Goal: Contribute content: Add original content to the website for others to see

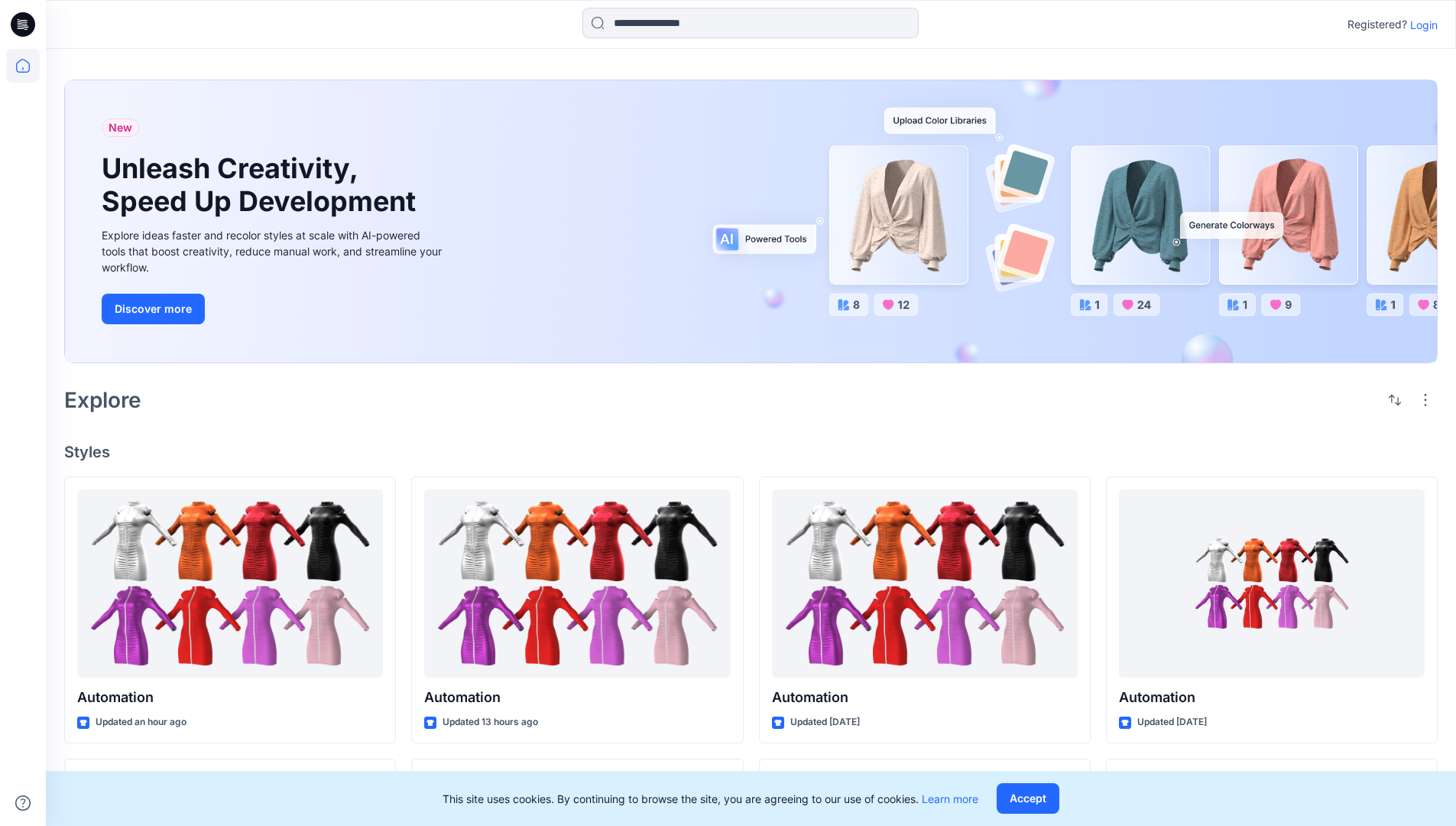
click at [1420, 24] on p "Login" at bounding box center [1424, 24] width 27 height 16
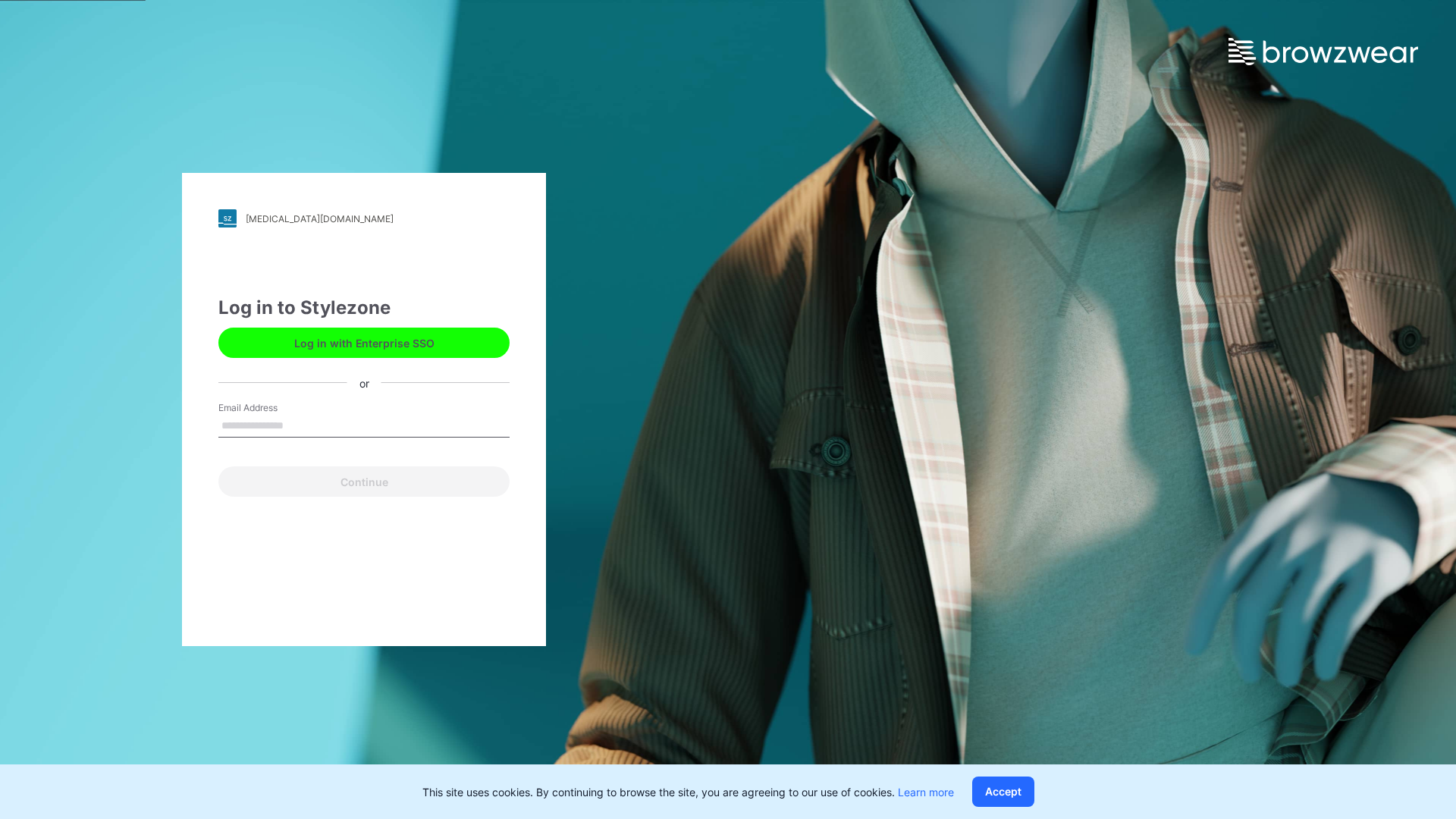
click at [299, 425] on input "Email Address" at bounding box center [364, 427] width 292 height 23
type input "**********"
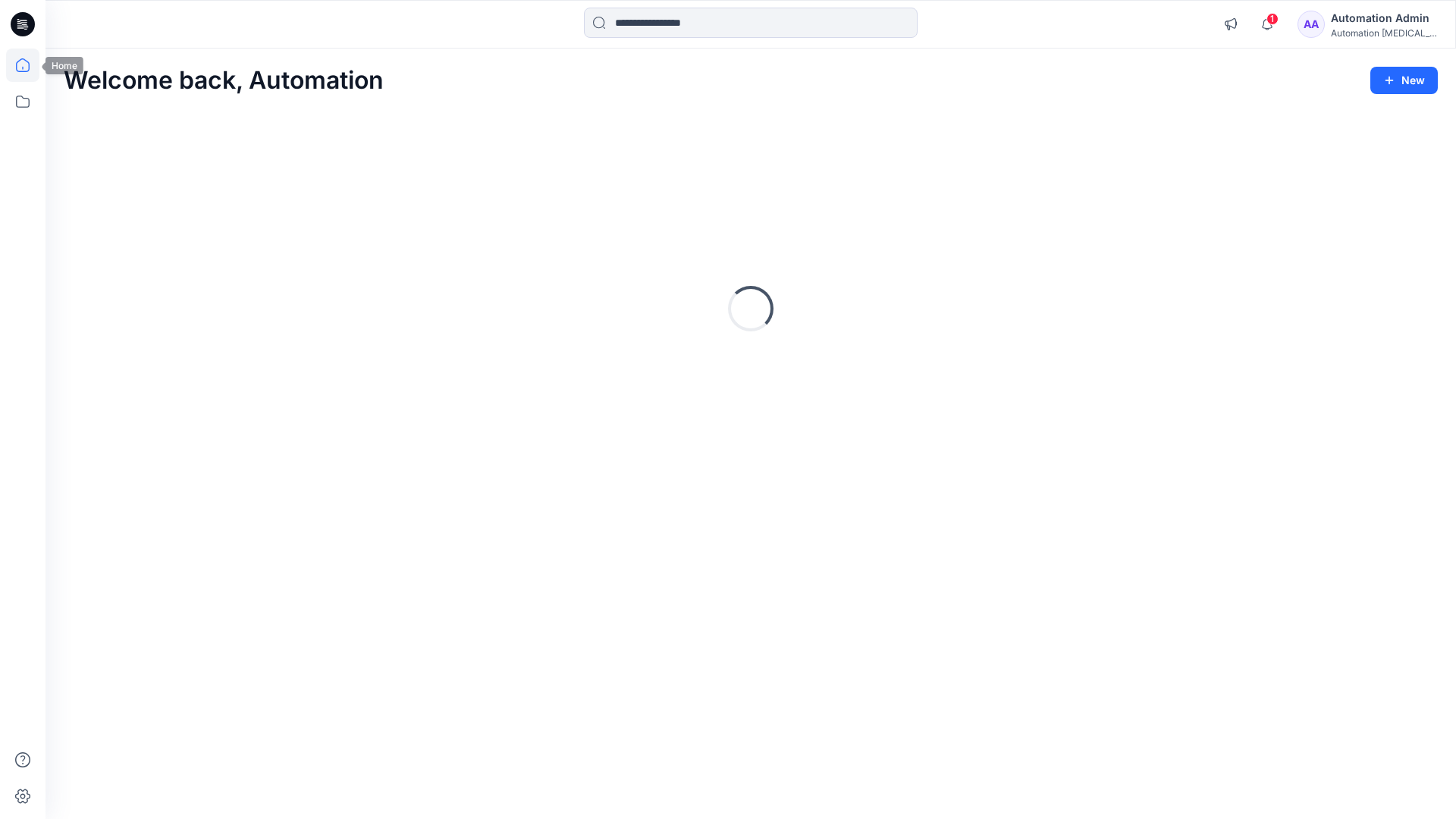
click at [29, 65] on icon at bounding box center [23, 65] width 13 height 13
click at [1391, 72] on button "New" at bounding box center [1404, 81] width 67 height 27
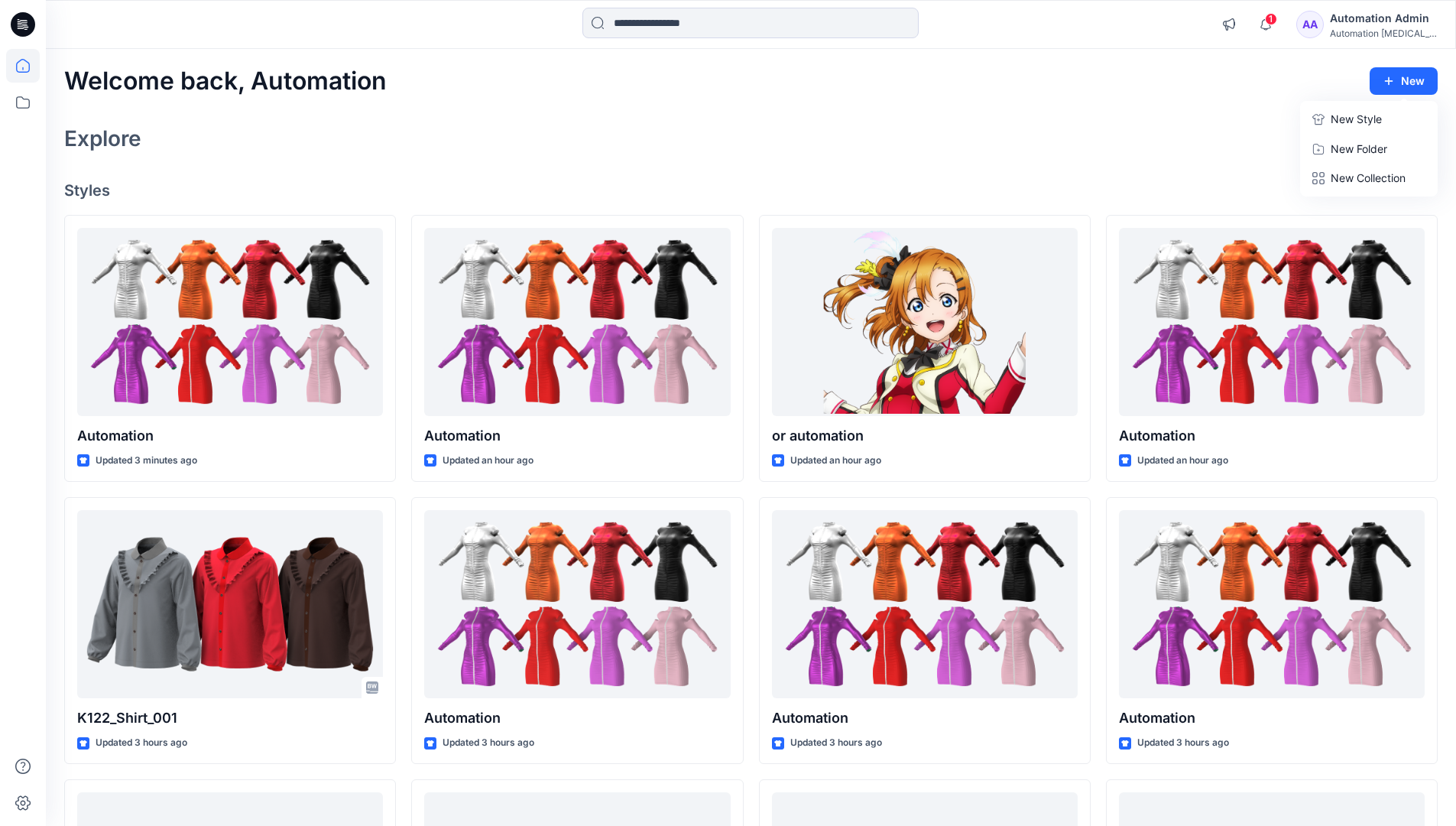
click at [1354, 119] on p "New Style" at bounding box center [1356, 119] width 51 height 18
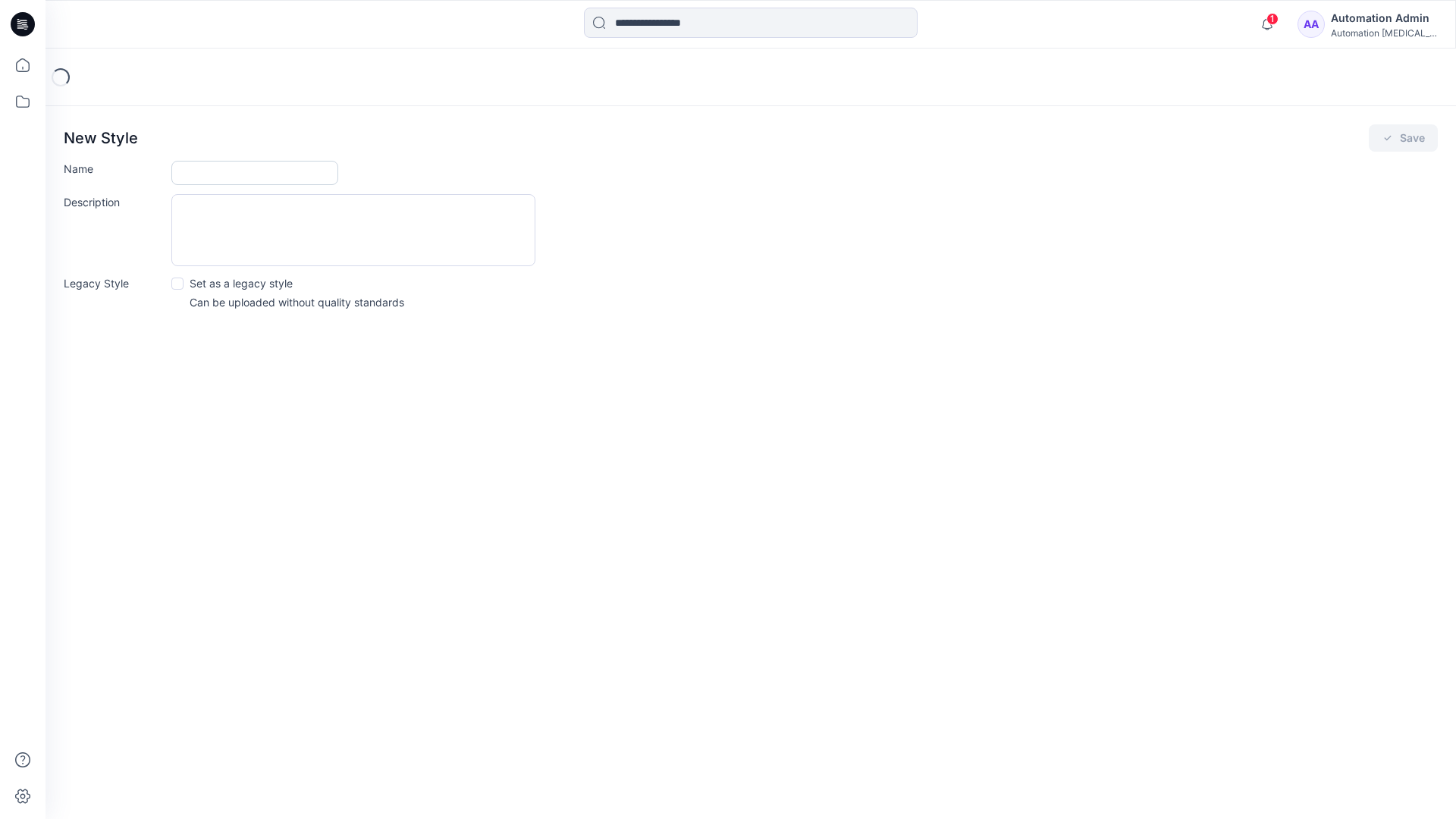
click at [197, 174] on input "Name" at bounding box center [255, 173] width 167 height 24
type input "**********"
click at [1400, 140] on button "Save" at bounding box center [1403, 138] width 69 height 27
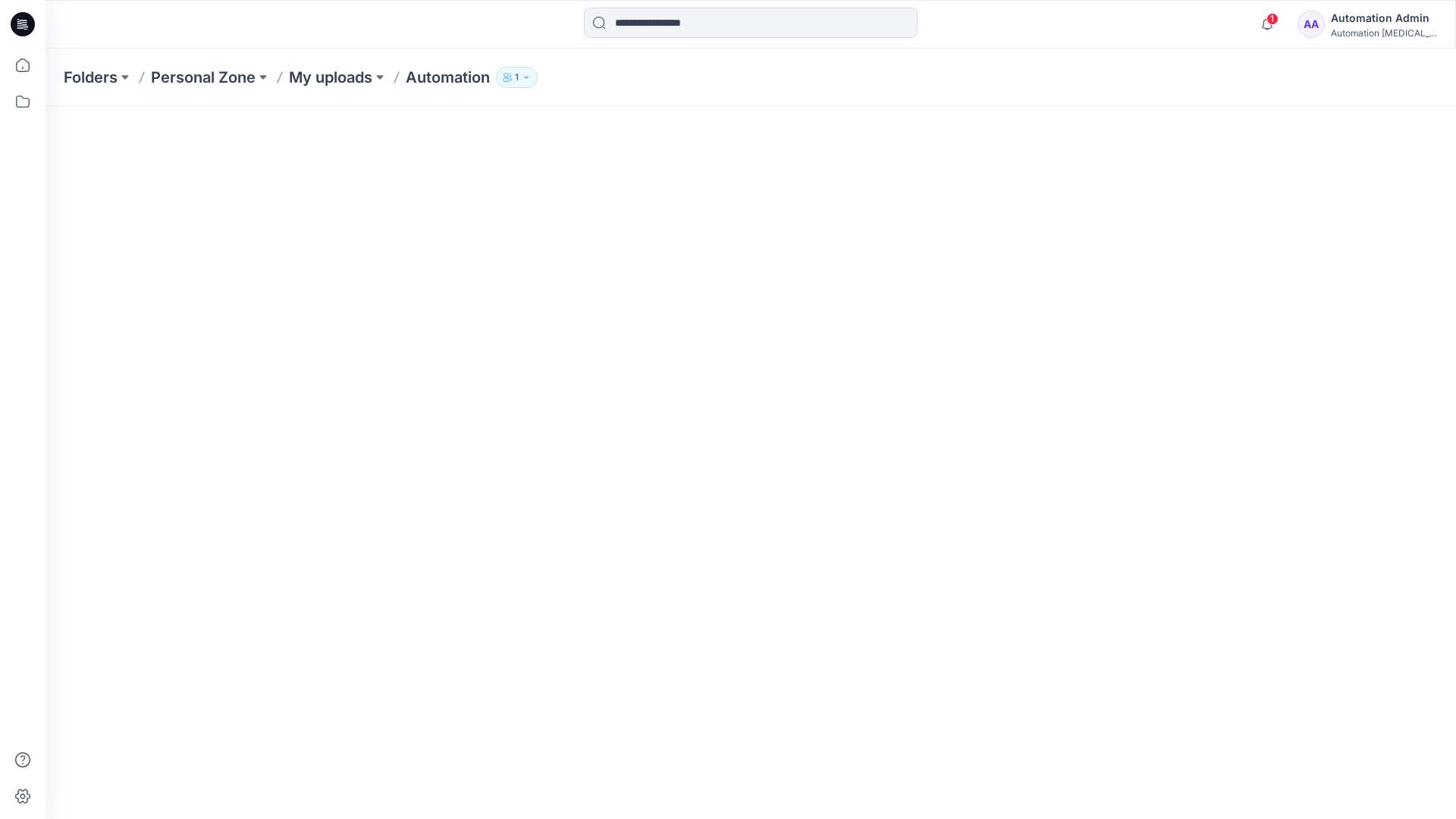
scroll to position [89, 0]
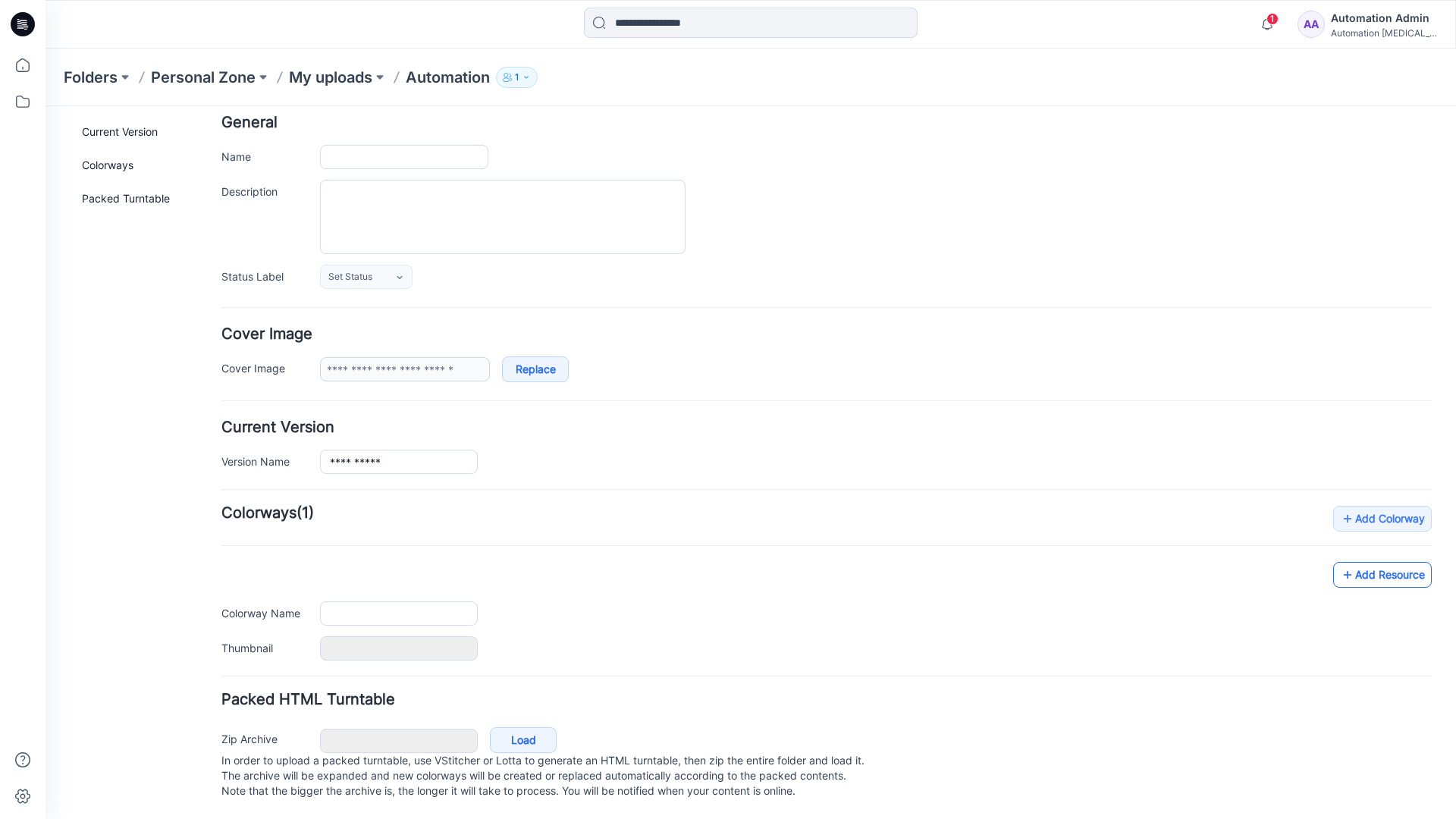
click at [1395, 564] on link "Add Resource" at bounding box center [1382, 574] width 99 height 26
type input "**********"
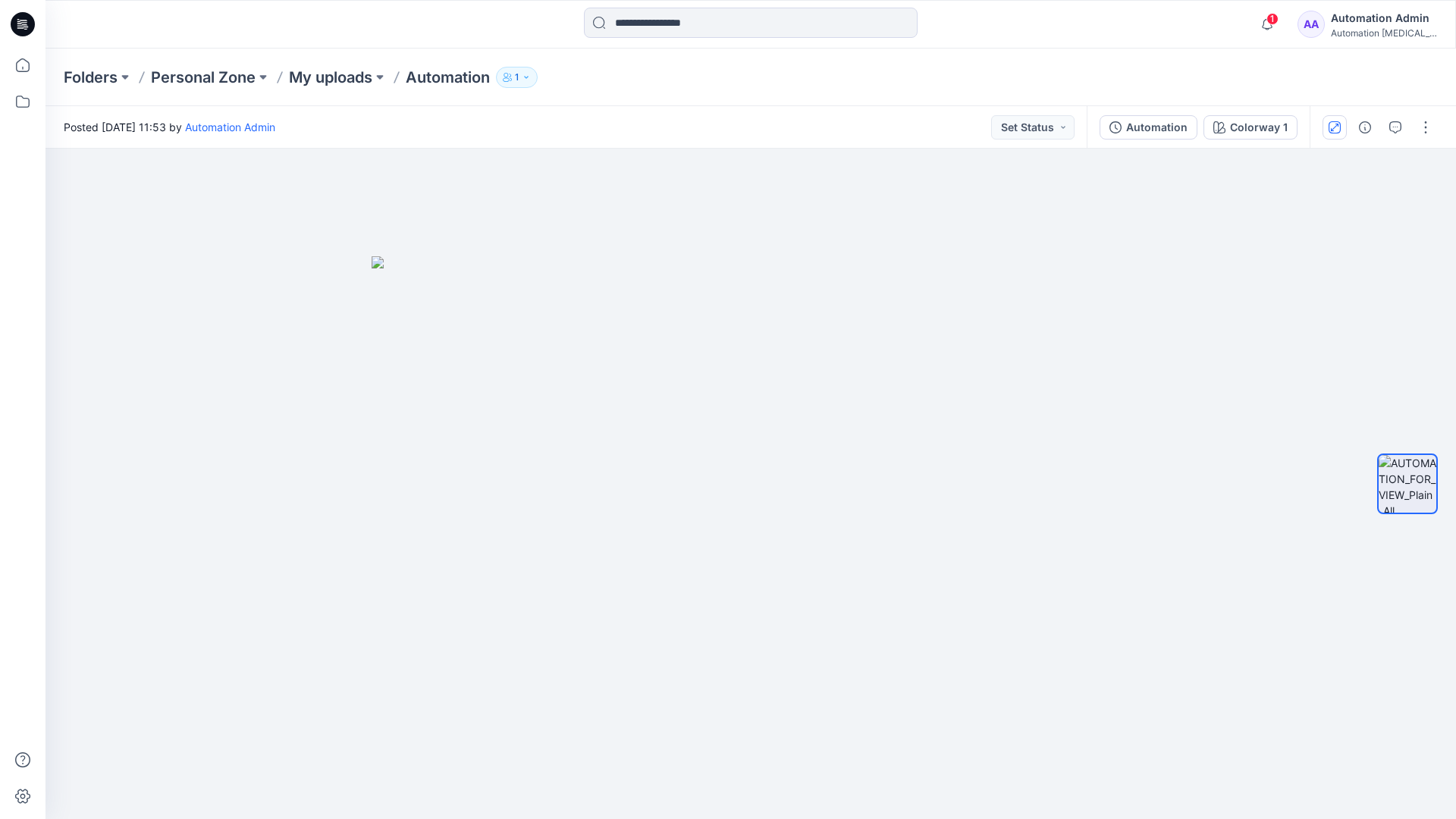
click at [1337, 125] on icon "button" at bounding box center [1335, 127] width 8 height 8
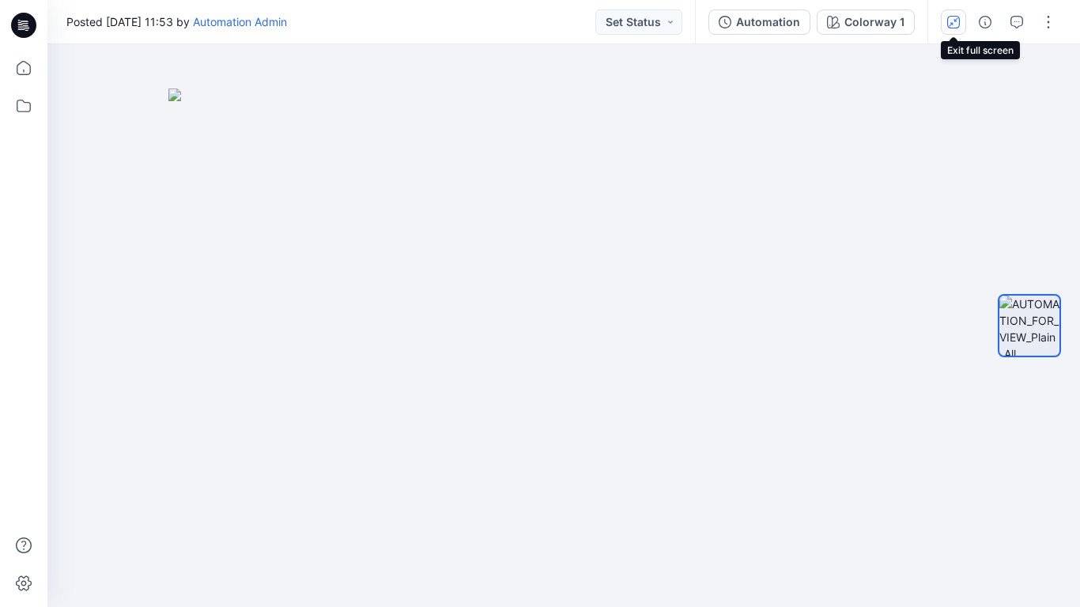
click at [951, 28] on button "button" at bounding box center [953, 21] width 25 height 25
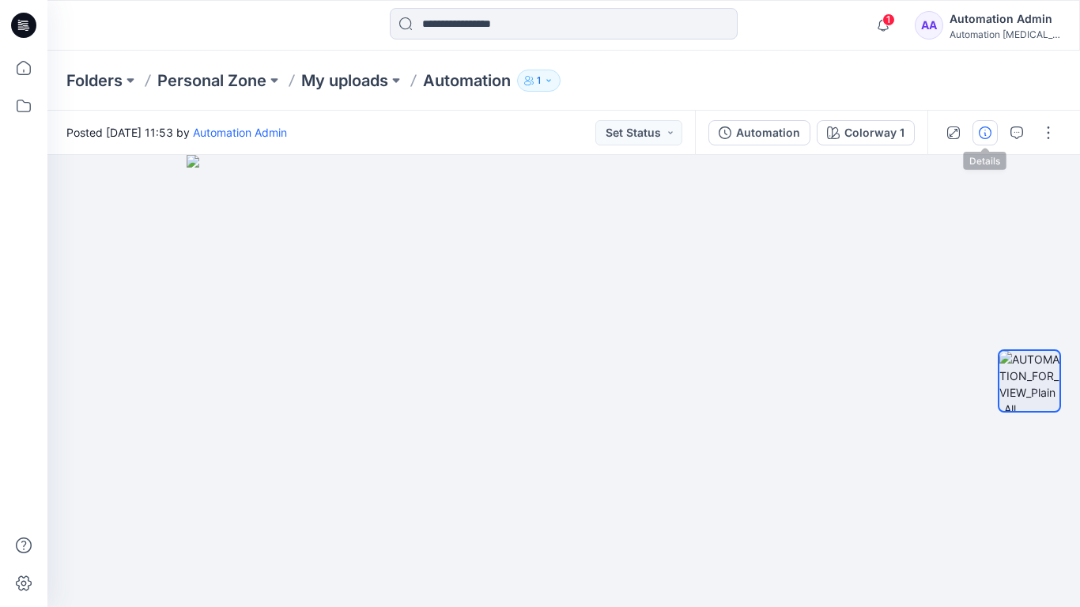
click at [982, 133] on icon "button" at bounding box center [985, 133] width 13 height 13
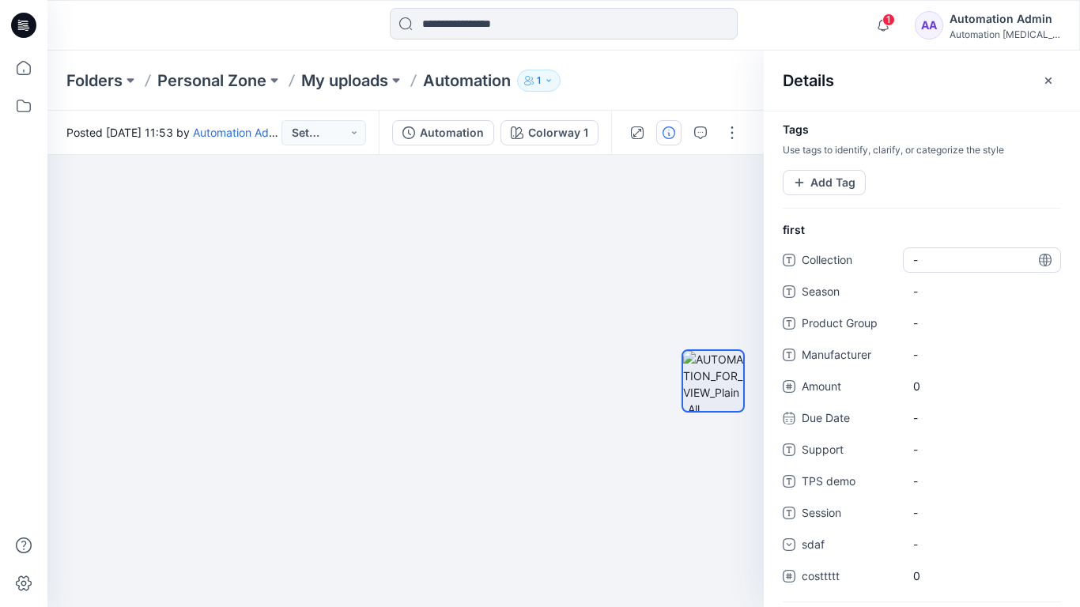
click at [931, 256] on span "-" at bounding box center [982, 259] width 138 height 17
type textarea "**********"
click at [718, 261] on div at bounding box center [713, 381] width 63 height 259
click at [962, 264] on span "dsfdsfsdfsdfsd" at bounding box center [982, 259] width 138 height 17
type textarea "*"
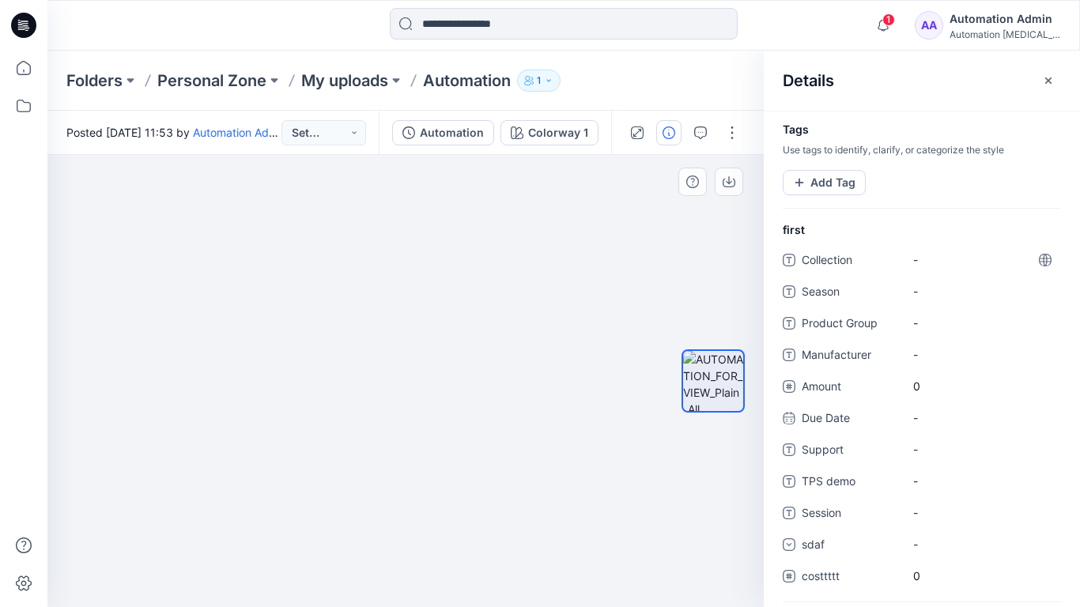
click at [675, 252] on div at bounding box center [713, 381] width 101 height 259
click at [826, 187] on button "Add Tag" at bounding box center [824, 182] width 83 height 25
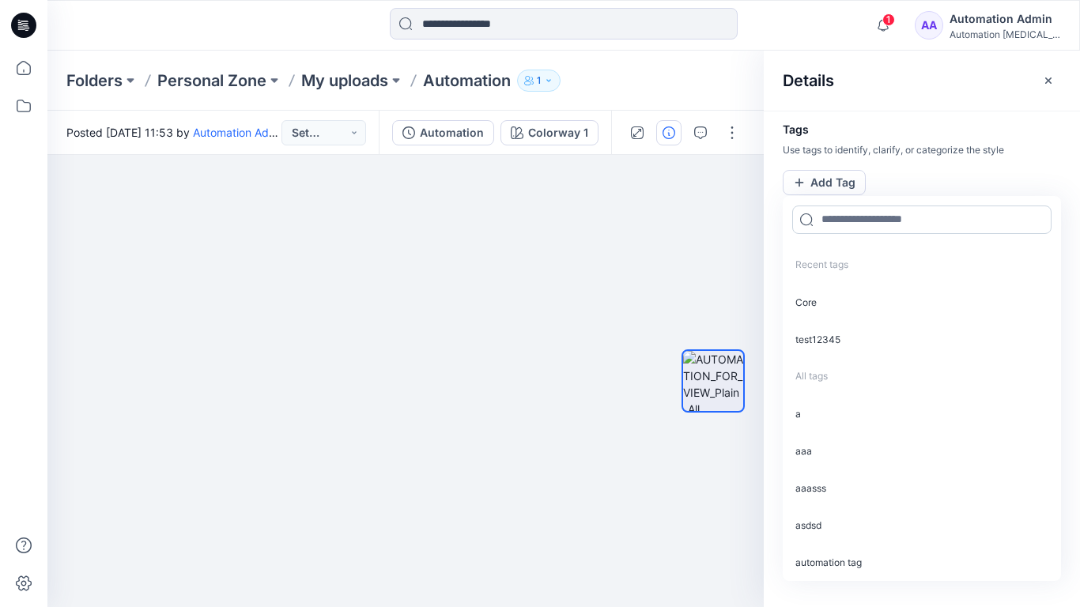
click at [847, 226] on input at bounding box center [921, 220] width 259 height 28
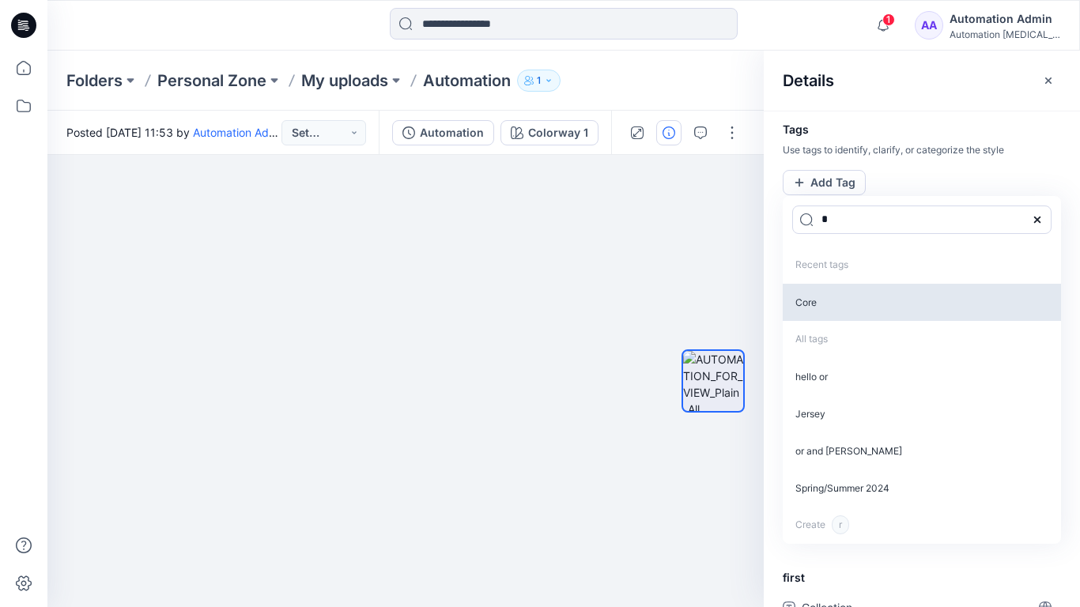
type input "*"
click at [821, 306] on p "Core" at bounding box center [922, 302] width 278 height 37
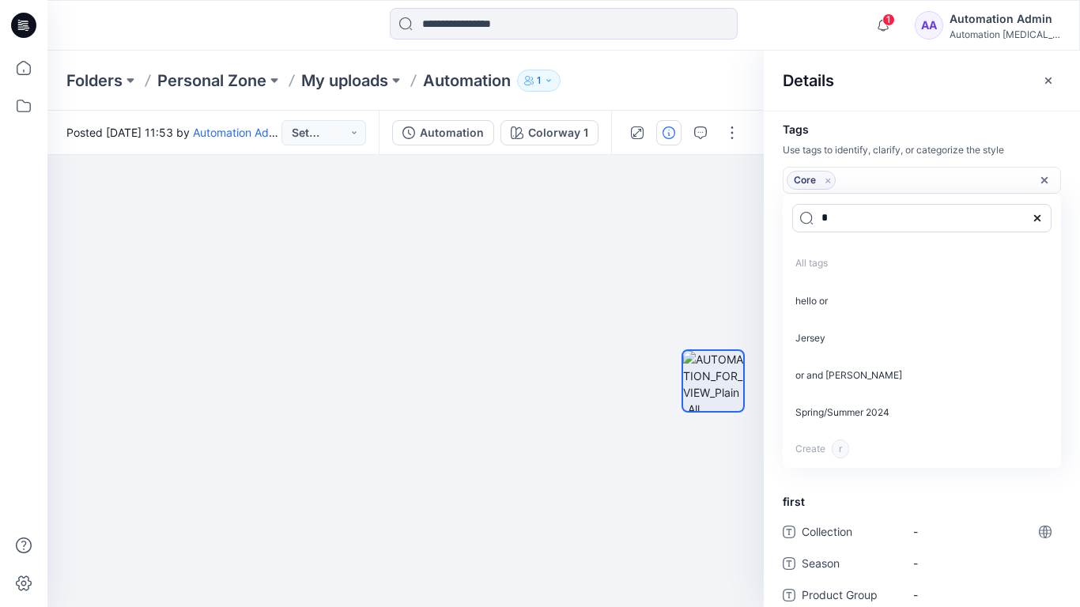
click at [828, 183] on icon "Remove tag" at bounding box center [828, 180] width 13 height 13
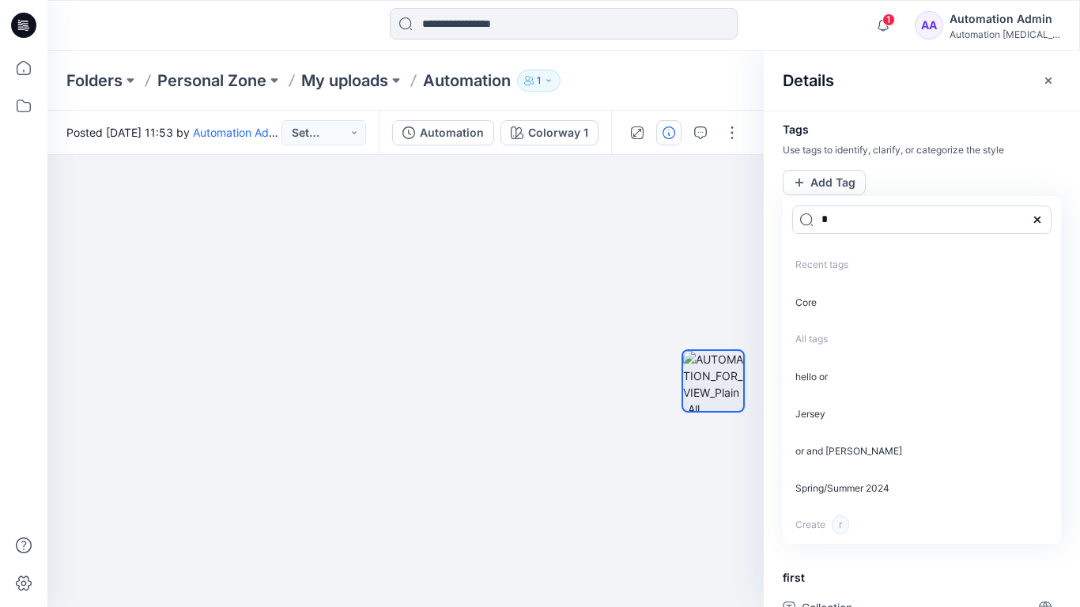
click at [1041, 218] on icon at bounding box center [1037, 220] width 13 height 13
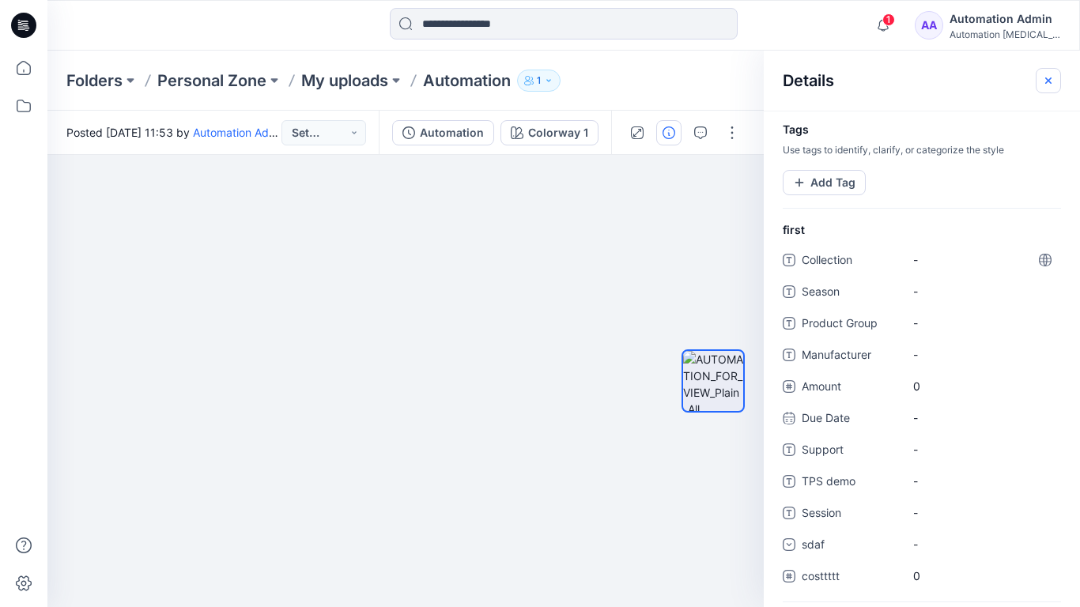
click at [1042, 83] on icon "button" at bounding box center [1048, 80] width 13 height 13
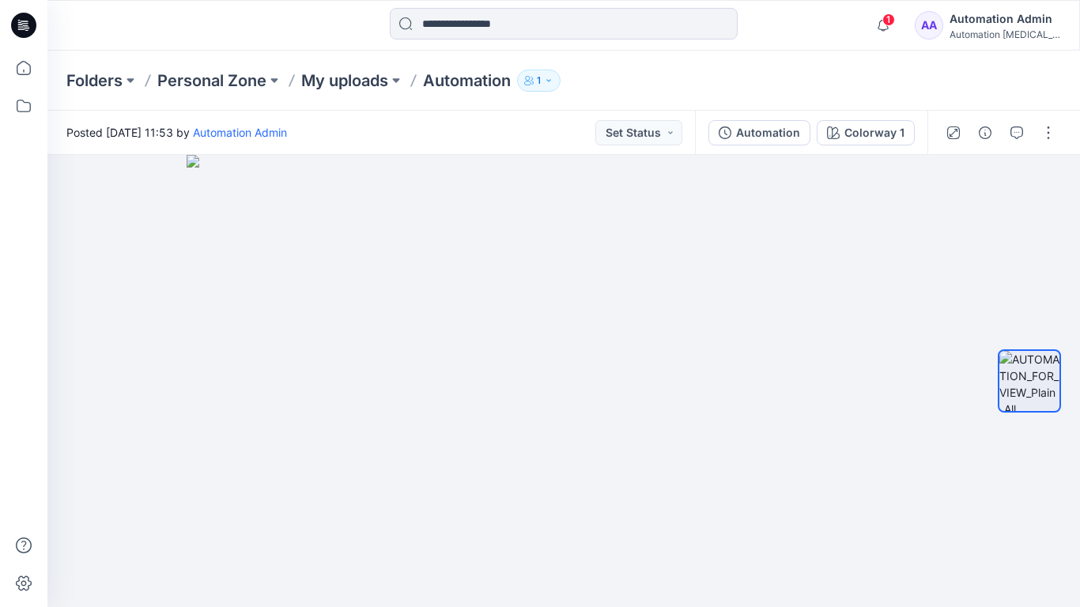
click at [977, 17] on div "Automation Admin" at bounding box center [1005, 18] width 111 height 19
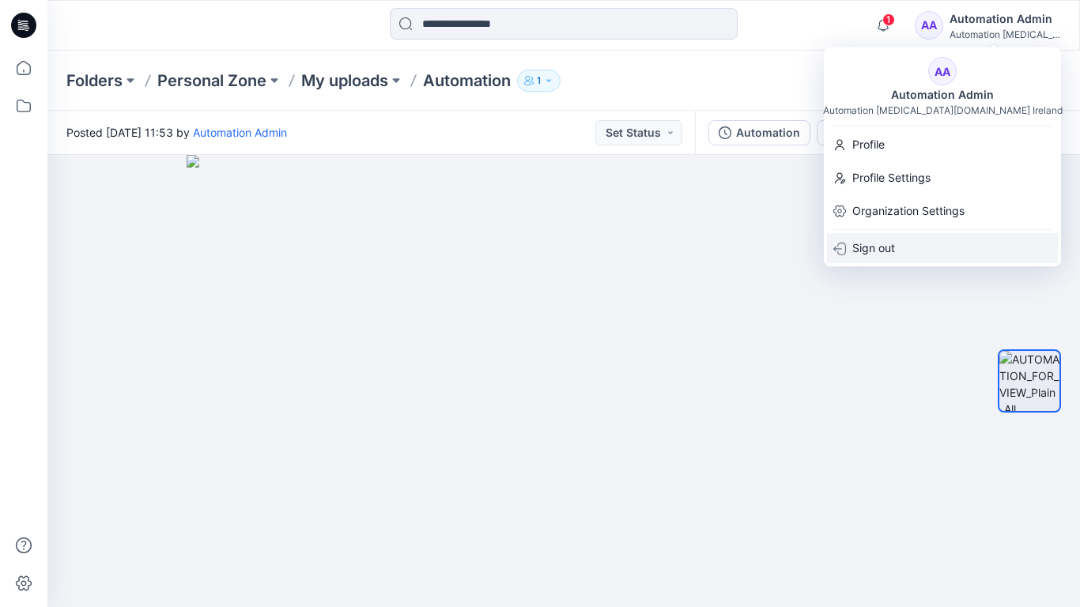
click at [879, 240] on p "Sign out" at bounding box center [873, 248] width 43 height 30
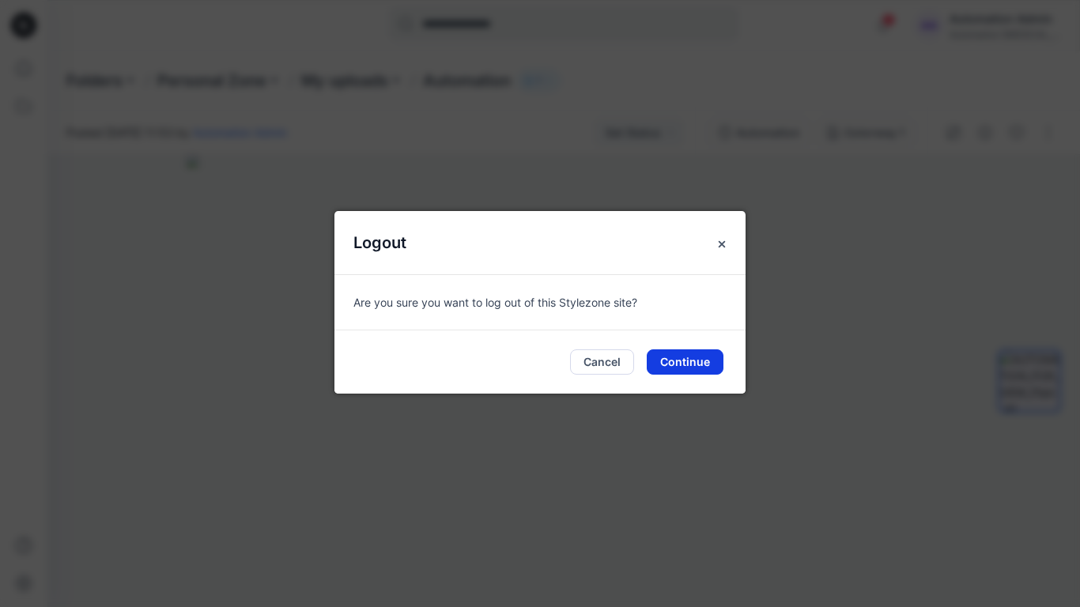
click at [682, 354] on button "Continue" at bounding box center [685, 362] width 77 height 25
